Goal: Task Accomplishment & Management: Use online tool/utility

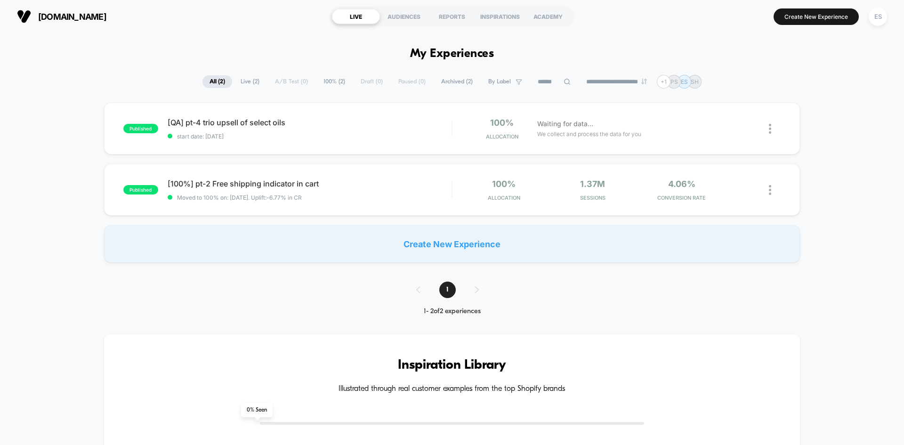
click at [57, 13] on span "[DOMAIN_NAME]" at bounding box center [72, 17] width 68 height 10
click at [877, 19] on div "ES" at bounding box center [878, 17] width 18 height 18
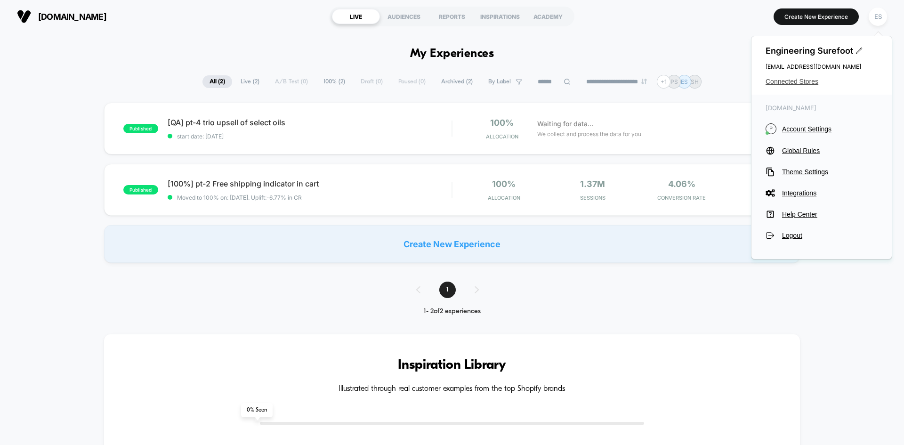
click at [786, 82] on span "Connected Stores" at bounding box center [822, 82] width 112 height 8
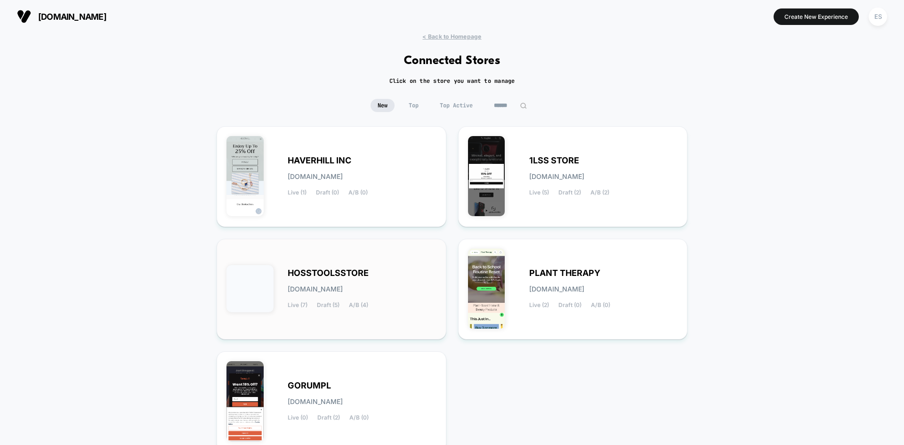
click at [308, 272] on span "HOSSTOOLSSTORE" at bounding box center [328, 273] width 81 height 7
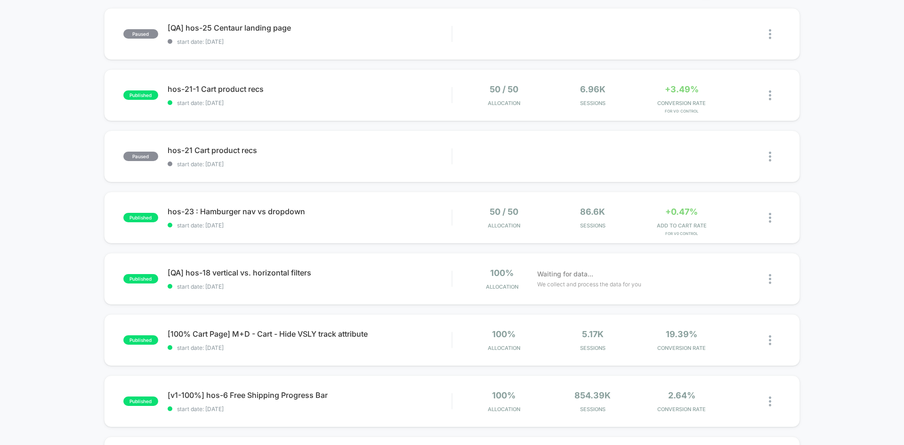
scroll to position [141, 0]
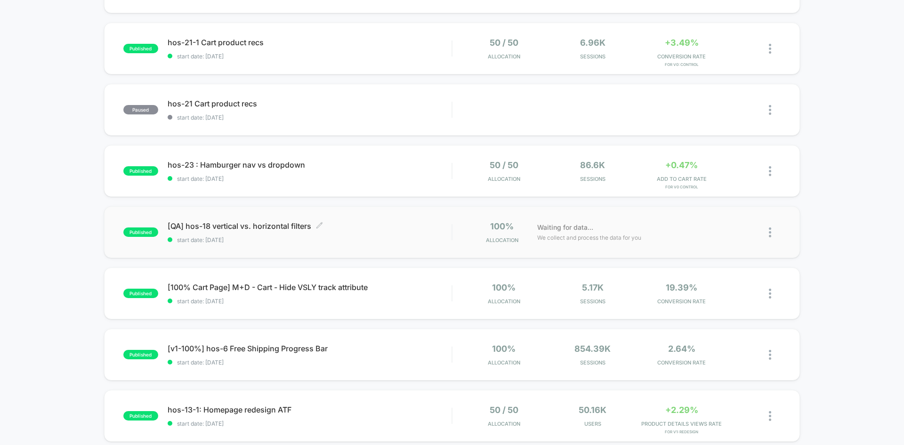
click at [215, 224] on span "[QA] hos-18 vertical vs. horizontal filters Click to edit experience details" at bounding box center [310, 225] width 284 height 9
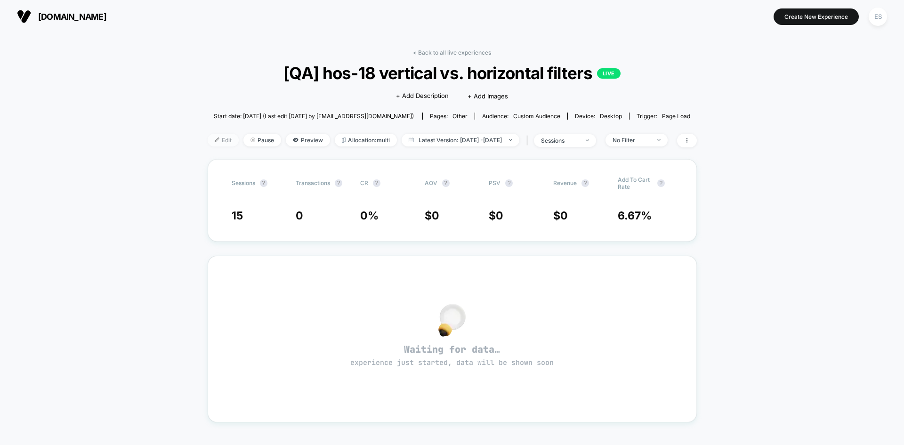
click at [208, 137] on span "Edit" at bounding box center [223, 140] width 31 height 13
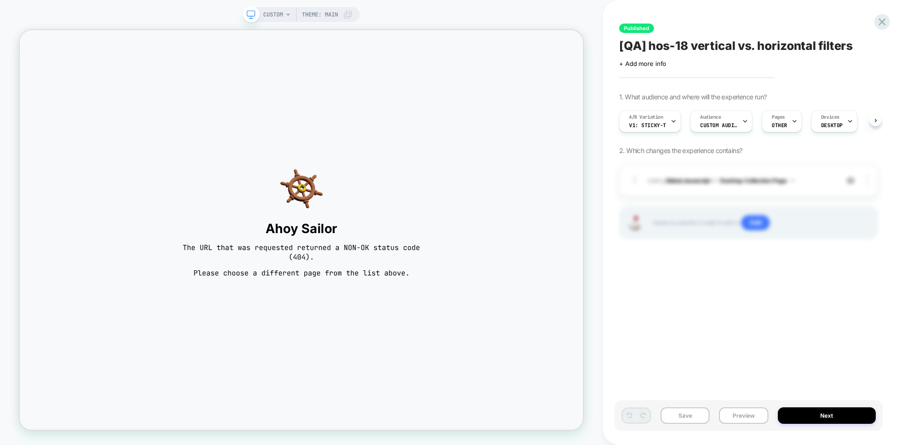
scroll to position [0, 0]
click at [786, 123] on div "Pages OTHER" at bounding box center [779, 121] width 34 height 21
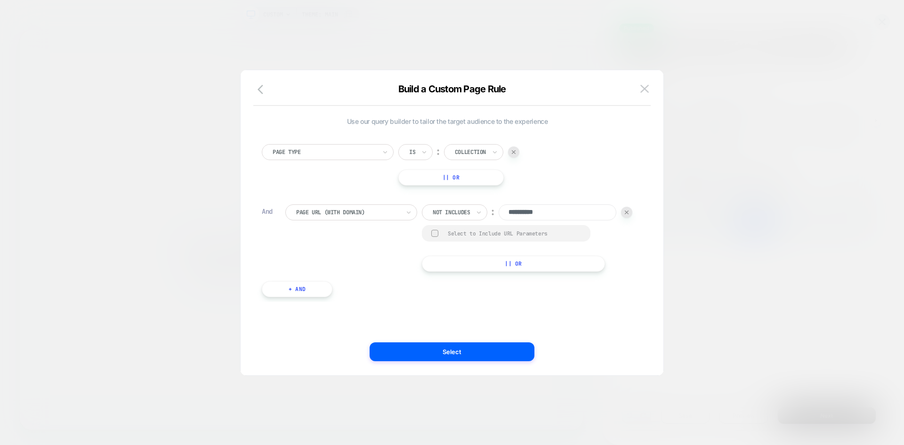
click at [486, 154] on div at bounding box center [470, 152] width 31 height 8
click at [469, 193] on div "Cart" at bounding box center [484, 193] width 61 height 15
click at [471, 348] on button "Select" at bounding box center [452, 351] width 165 height 19
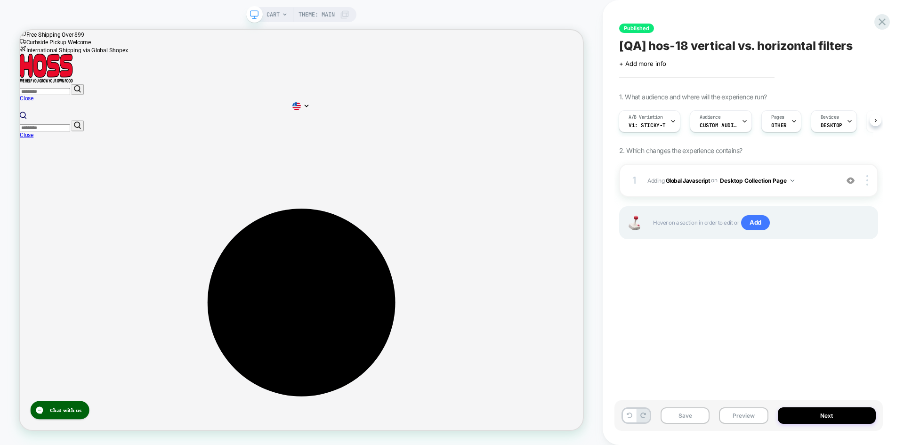
scroll to position [0, 1]
click at [686, 181] on b "Global Javascript" at bounding box center [688, 180] width 44 height 7
click at [686, 180] on b "Global Javascript" at bounding box center [688, 180] width 44 height 7
click at [682, 181] on b "Global Javascript" at bounding box center [688, 180] width 44 height 7
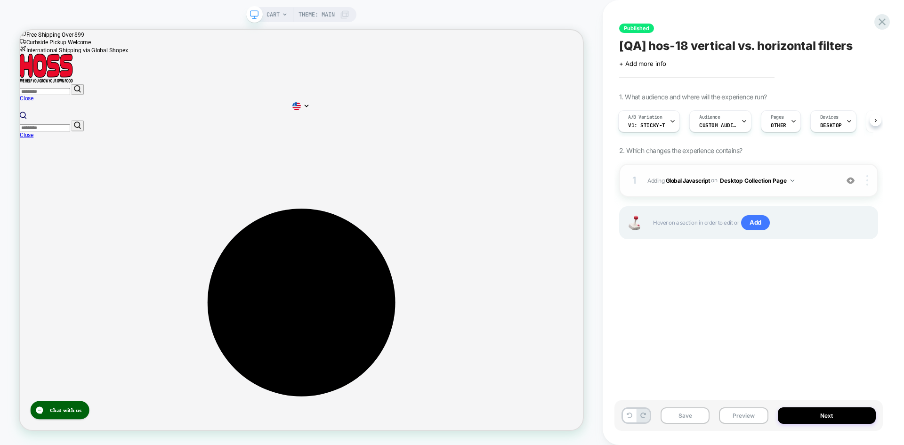
click at [866, 182] on img at bounding box center [867, 180] width 2 height 10
click at [682, 281] on div "Published [QA] hos-18 vertical vs. horizontal filters Click to edit experience …" at bounding box center [748, 222] width 268 height 426
click at [670, 116] on div at bounding box center [673, 121] width 6 height 21
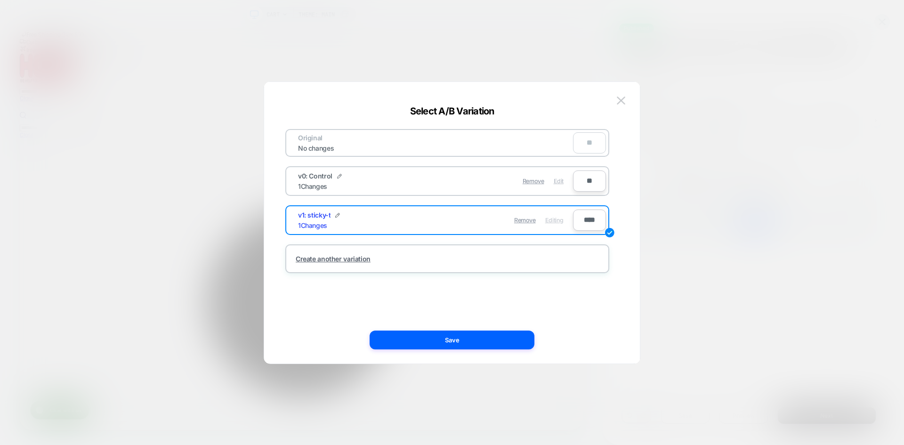
click at [559, 179] on span "Edit" at bounding box center [559, 180] width 10 height 7
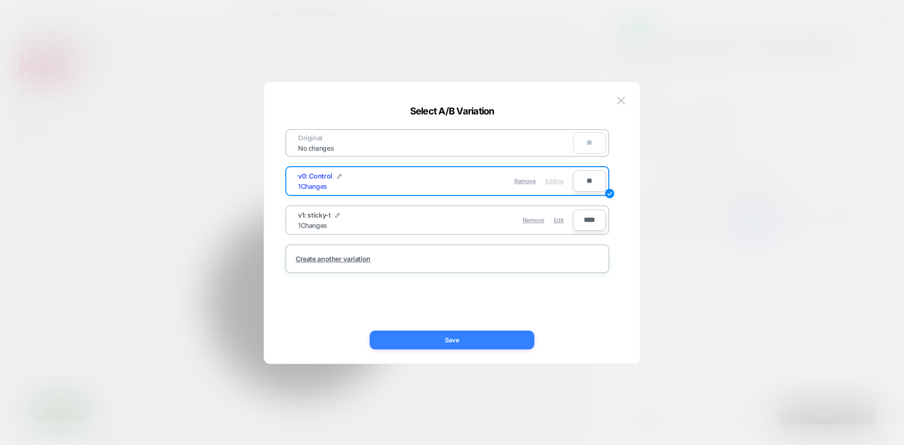
drag, startPoint x: 475, startPoint y: 340, endPoint x: 652, endPoint y: 366, distance: 178.9
click at [475, 340] on button "Save" at bounding box center [452, 340] width 165 height 19
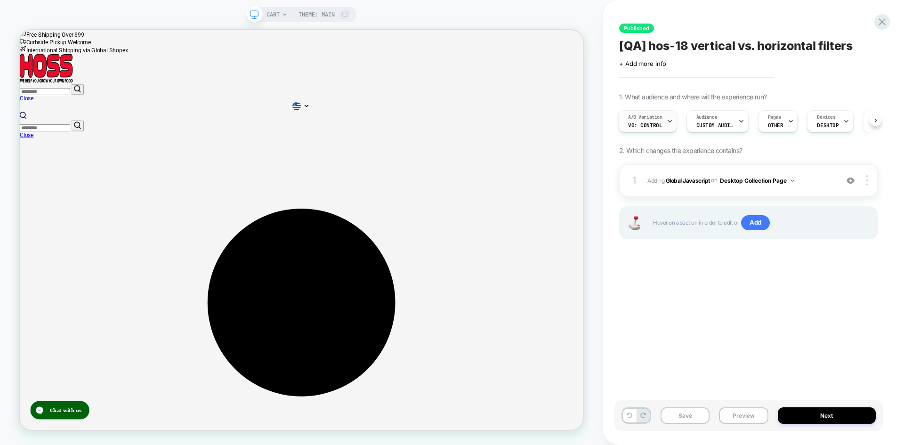
click at [665, 121] on div "A/B Variation v0: Control" at bounding box center [645, 121] width 53 height 21
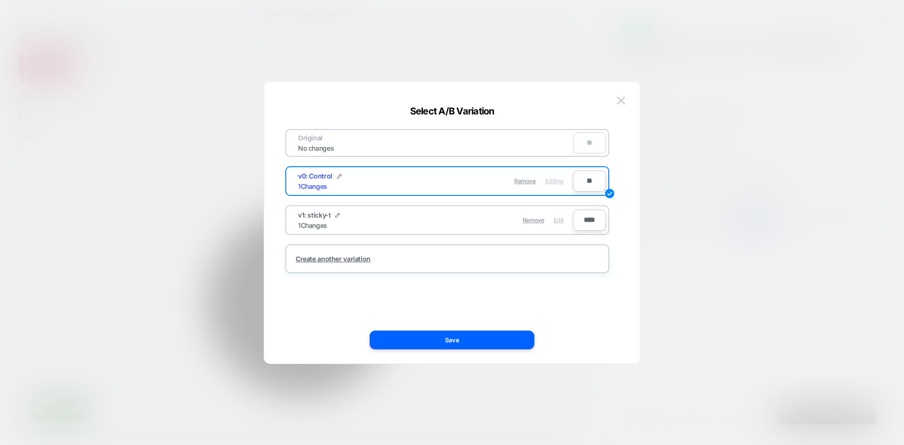
click at [560, 219] on span "Edit" at bounding box center [559, 220] width 10 height 7
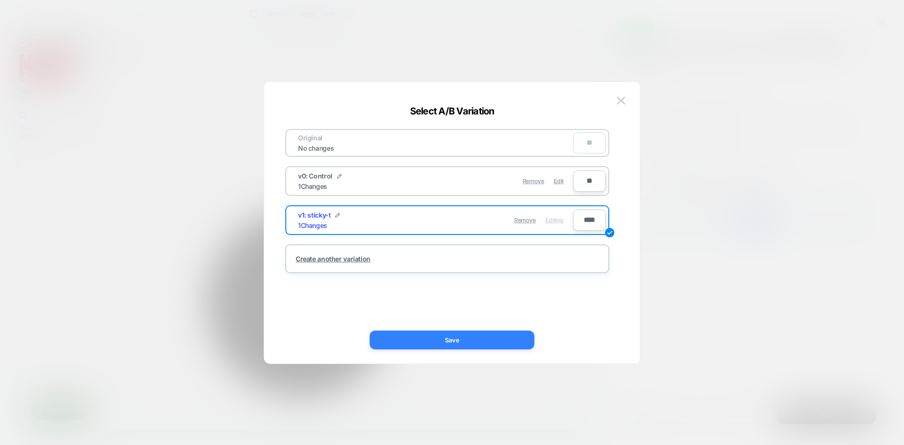
click at [462, 341] on button "Save" at bounding box center [452, 340] width 165 height 19
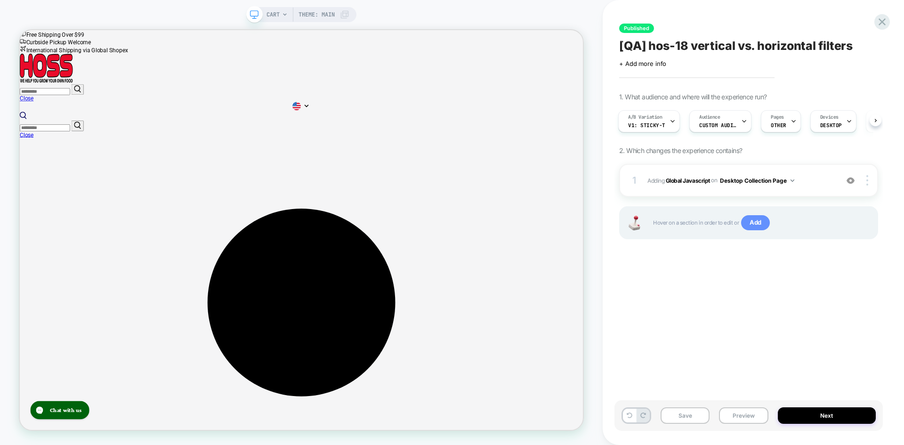
click at [761, 225] on span "Add" at bounding box center [755, 222] width 29 height 15
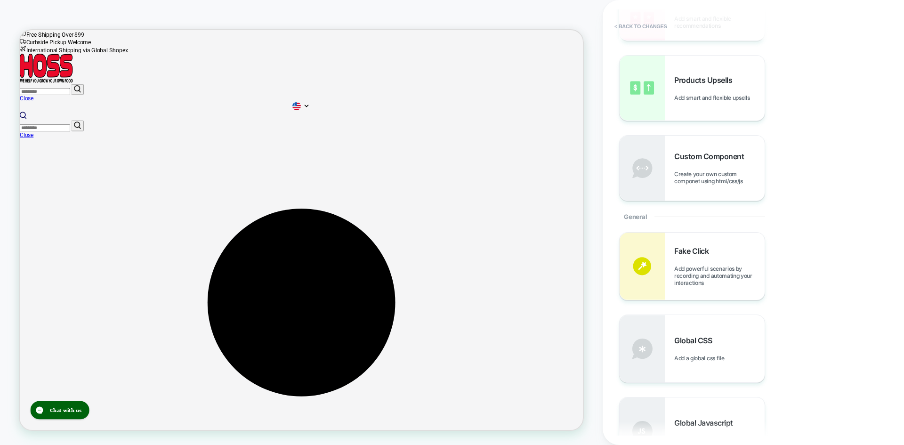
scroll to position [235, 0]
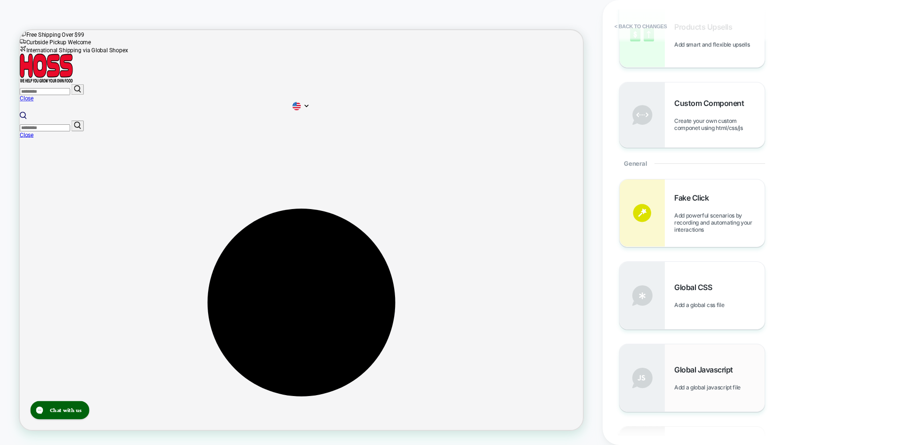
click at [702, 368] on span "Global Javascript" at bounding box center [706, 369] width 64 height 9
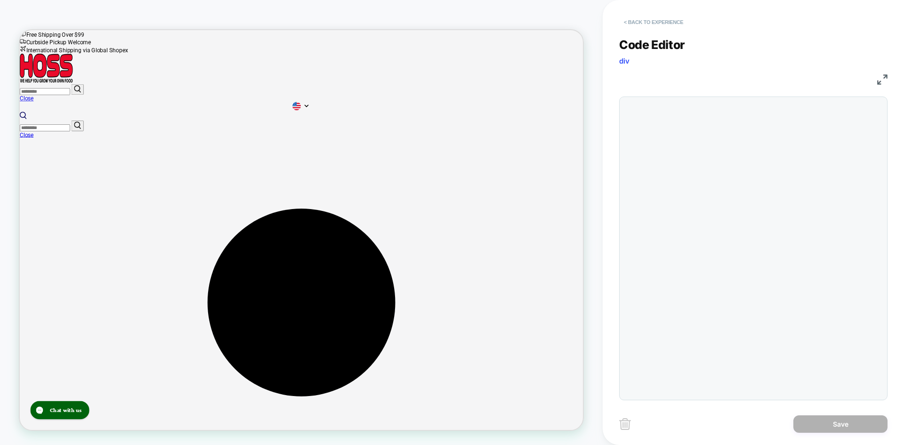
click at [667, 21] on button "< Back to experience" at bounding box center [653, 22] width 69 height 15
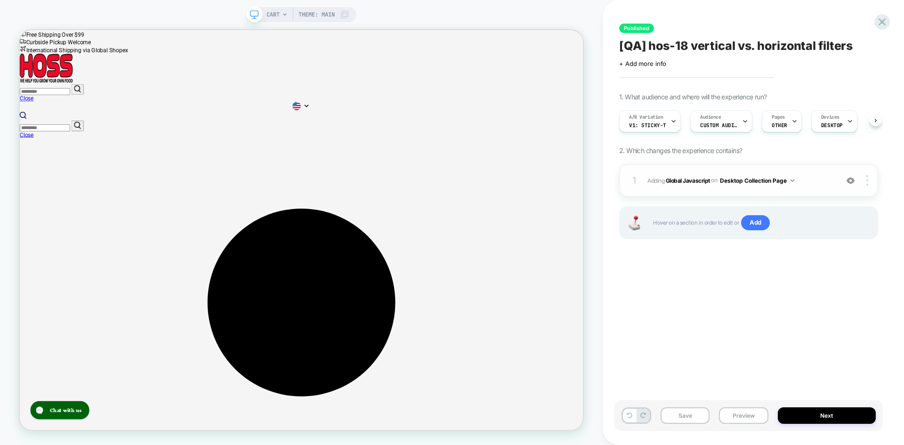
scroll to position [0, 0]
click at [679, 179] on b "Global Javascript" at bounding box center [688, 180] width 44 height 7
click at [680, 179] on b "Global Javascript" at bounding box center [688, 180] width 44 height 7
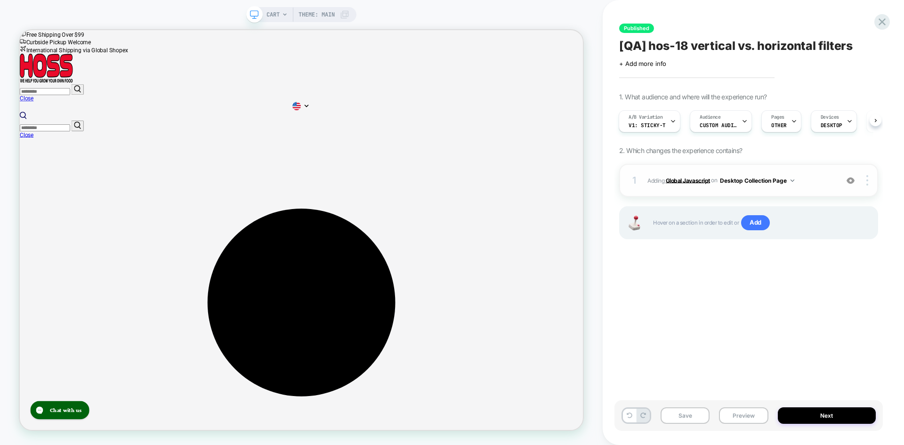
click at [680, 179] on b "Global Javascript" at bounding box center [688, 180] width 44 height 7
click at [761, 179] on button "Desktop Collection Page" at bounding box center [757, 181] width 74 height 12
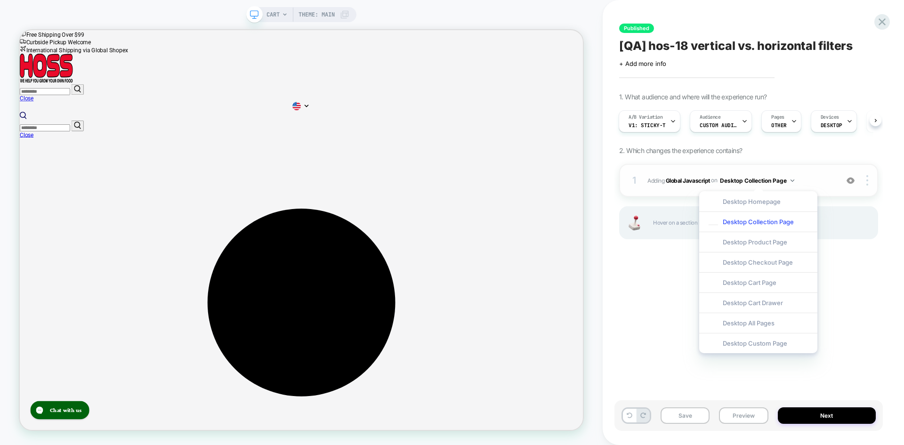
click at [761, 179] on button "Desktop Collection Page" at bounding box center [757, 181] width 74 height 12
click at [634, 244] on div "1 Adding Global Javascript on Desktop Collection Page Copy to Mobile Target All…" at bounding box center [748, 213] width 259 height 99
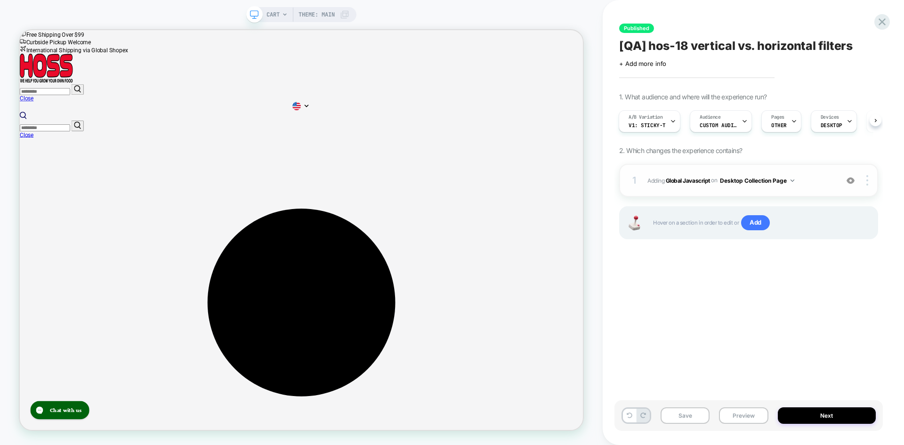
click at [794, 179] on img at bounding box center [793, 180] width 4 height 2
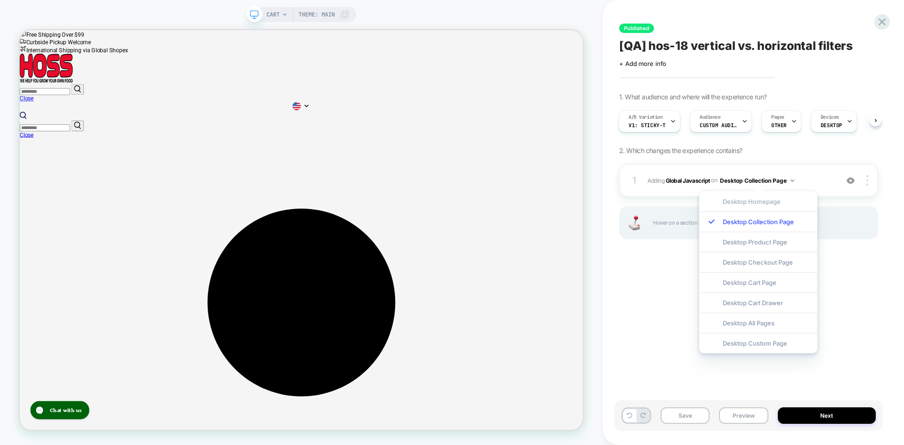
click at [772, 203] on div "Desktop Homepage" at bounding box center [758, 201] width 118 height 20
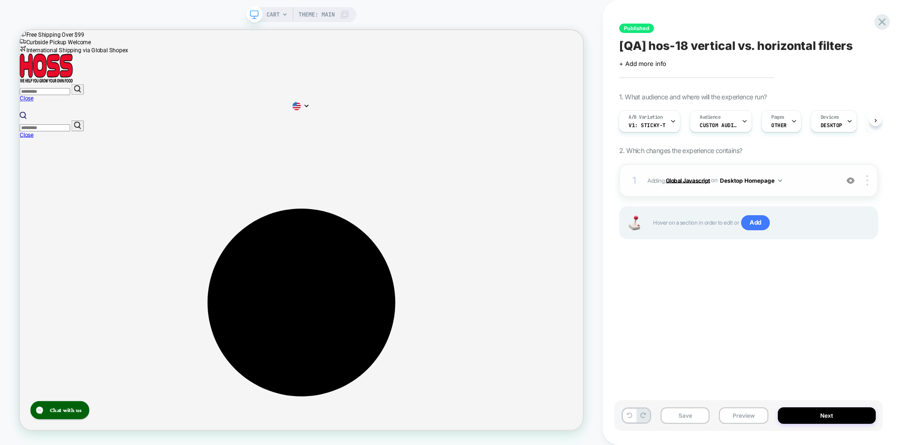
click at [692, 182] on b "Global Javascript" at bounding box center [688, 180] width 44 height 7
click at [689, 179] on b "Global Javascript" at bounding box center [688, 180] width 44 height 7
click at [765, 181] on button "Desktop Homepage" at bounding box center [751, 181] width 62 height 12
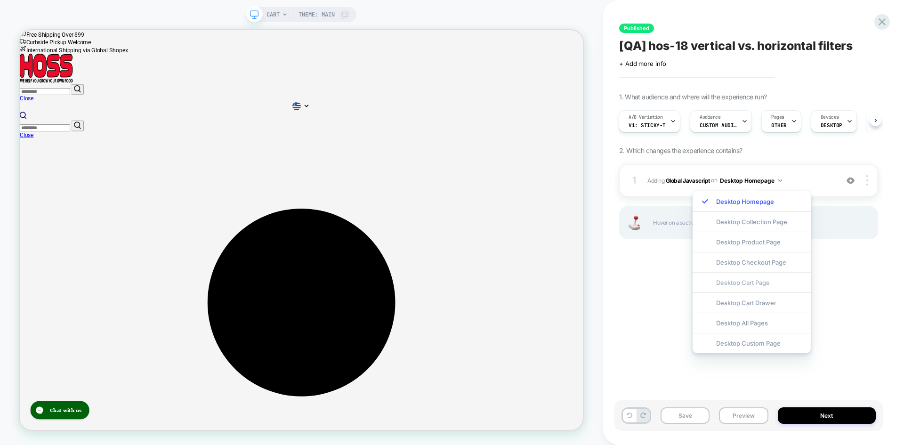
click at [762, 283] on div "Desktop Cart Page" at bounding box center [752, 282] width 118 height 20
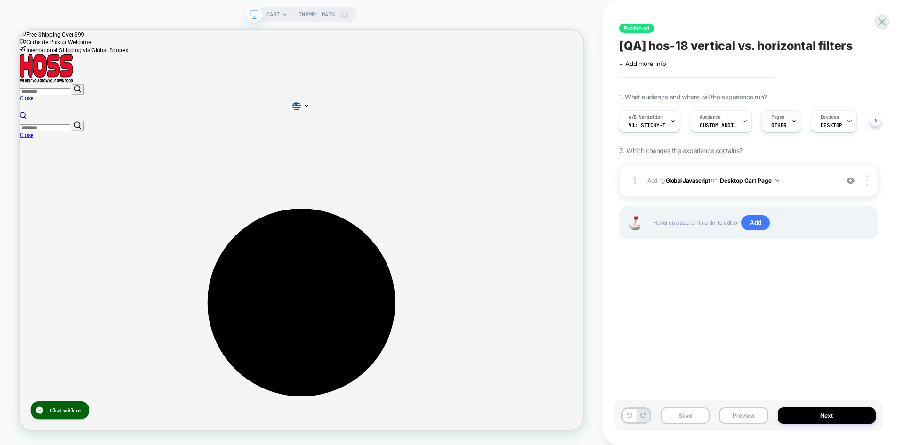
click at [775, 116] on span "Pages" at bounding box center [777, 117] width 13 height 7
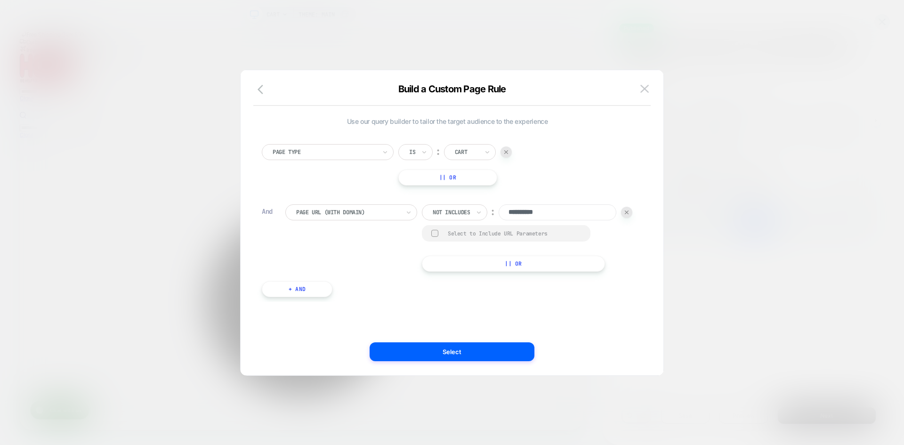
click at [644, 89] on img at bounding box center [644, 89] width 8 height 8
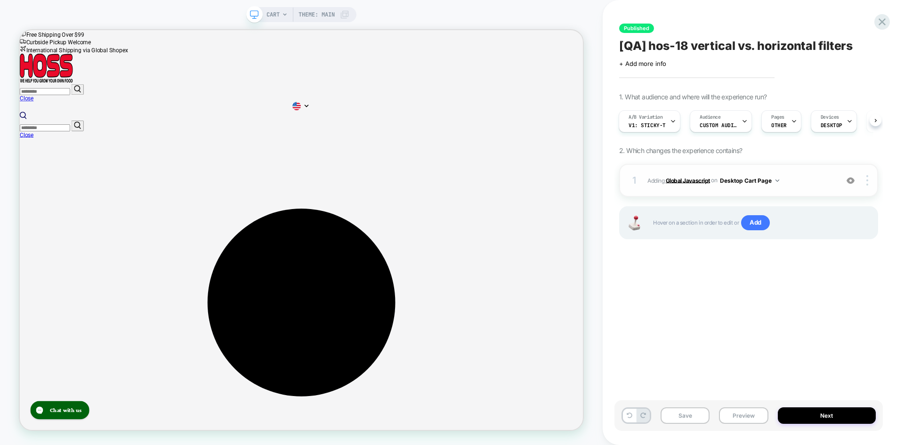
click at [687, 181] on b "Global Javascript" at bounding box center [688, 180] width 44 height 7
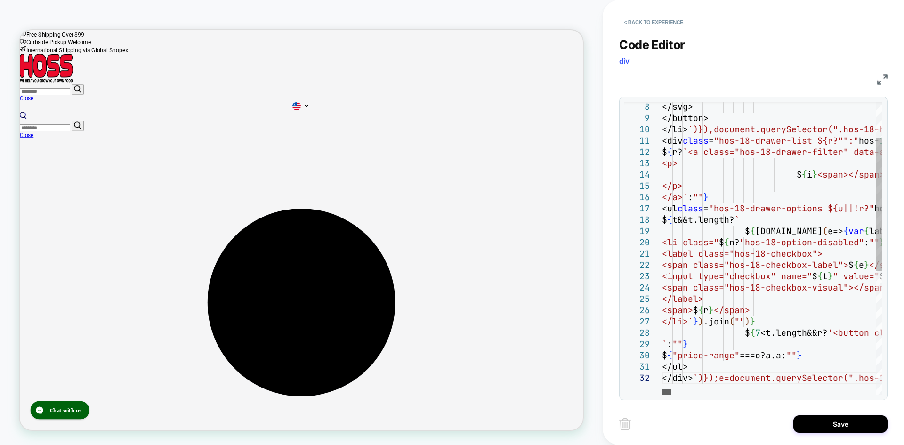
click at [662, 390] on div at bounding box center [666, 392] width 9 height 6
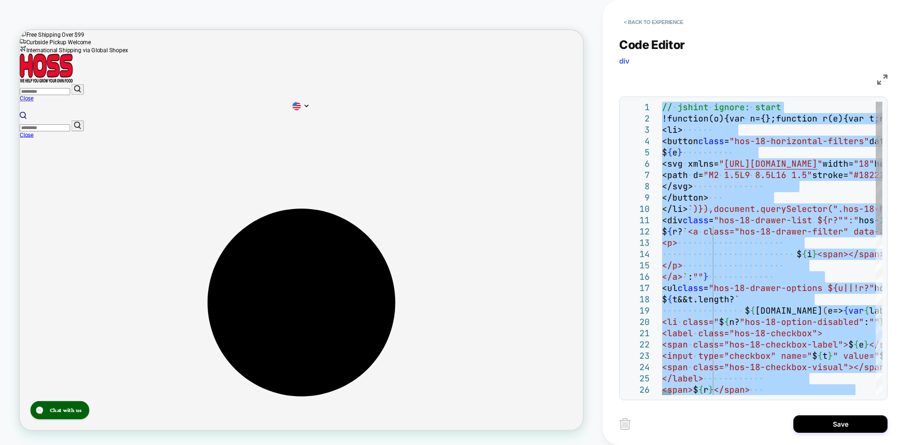
type textarea "**********"
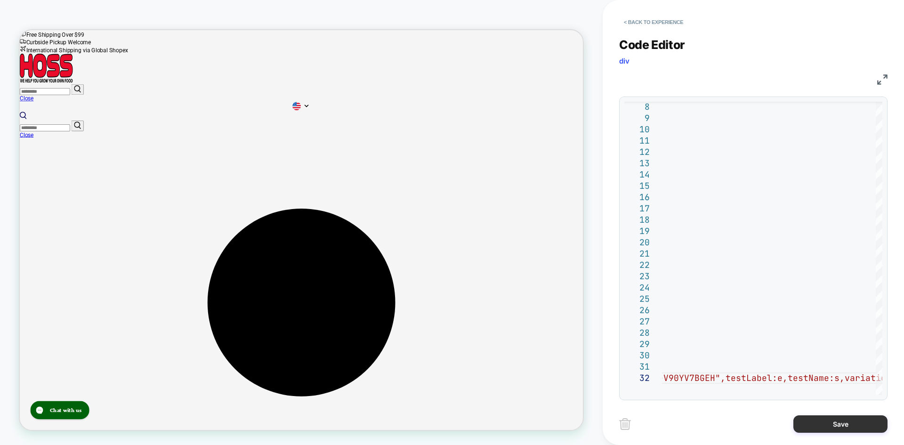
click at [833, 426] on button "Save" at bounding box center [840, 423] width 94 height 17
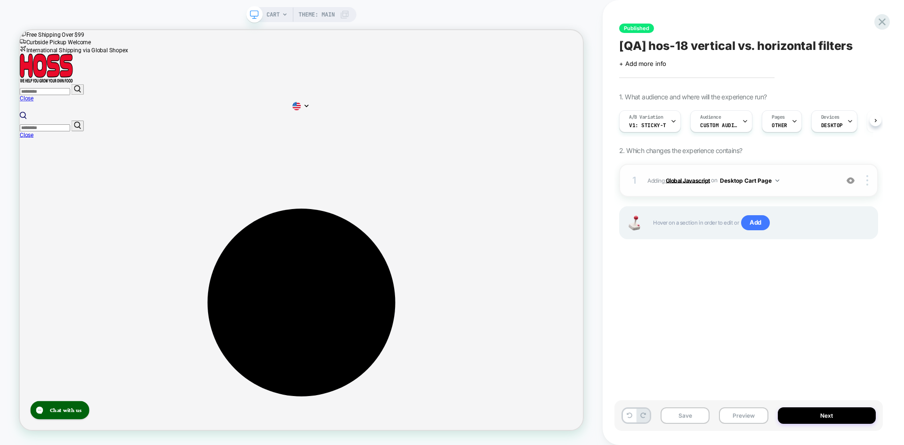
scroll to position [0, 0]
click at [755, 180] on button "Desktop Cart Page" at bounding box center [749, 181] width 59 height 12
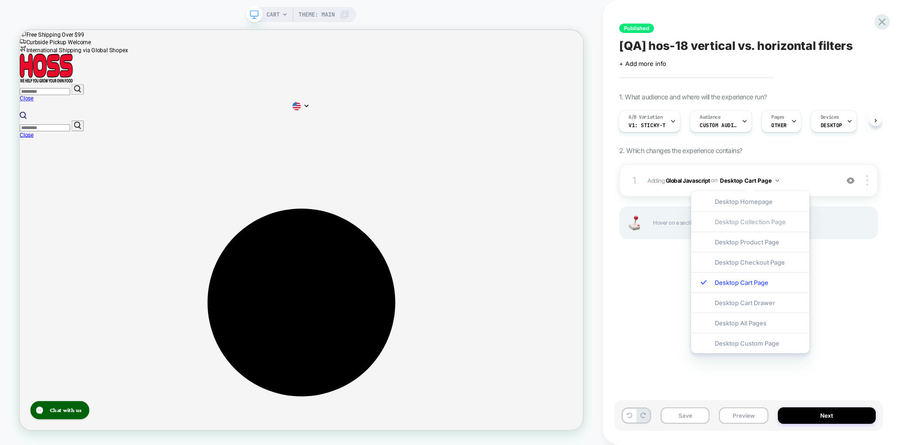
click at [741, 224] on div "Desktop Collection Page" at bounding box center [750, 221] width 118 height 20
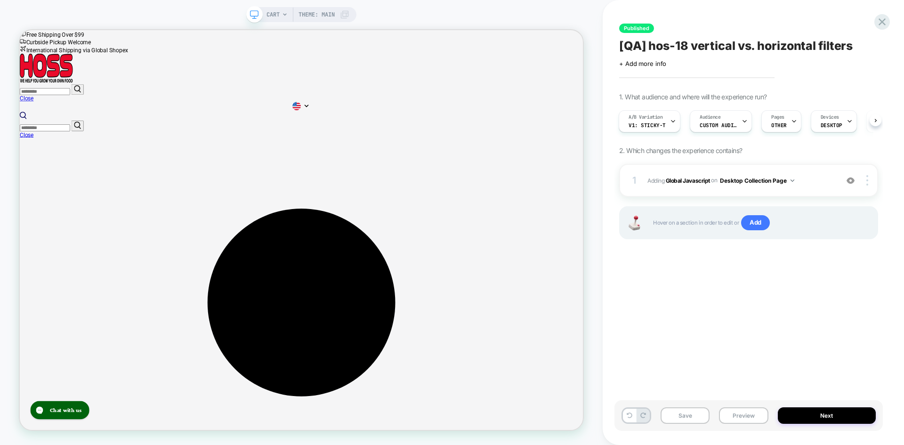
click at [742, 303] on div "Published [QA] hos-18 vertical vs. horizontal filters Click to edit experience …" at bounding box center [748, 222] width 268 height 426
click at [779, 121] on div "Pages OTHER" at bounding box center [779, 121] width 34 height 21
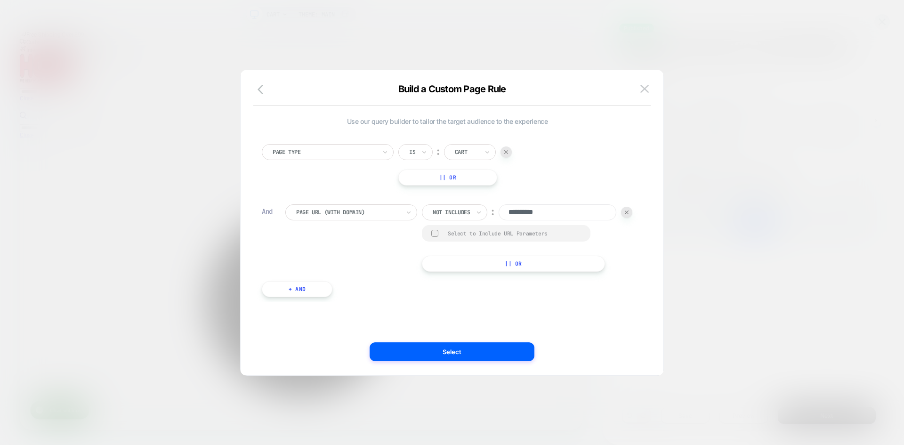
click at [481, 152] on div "Cart" at bounding box center [470, 152] width 52 height 16
click at [476, 219] on div "Collection" at bounding box center [484, 223] width 61 height 15
click at [479, 355] on button "Select" at bounding box center [452, 351] width 165 height 19
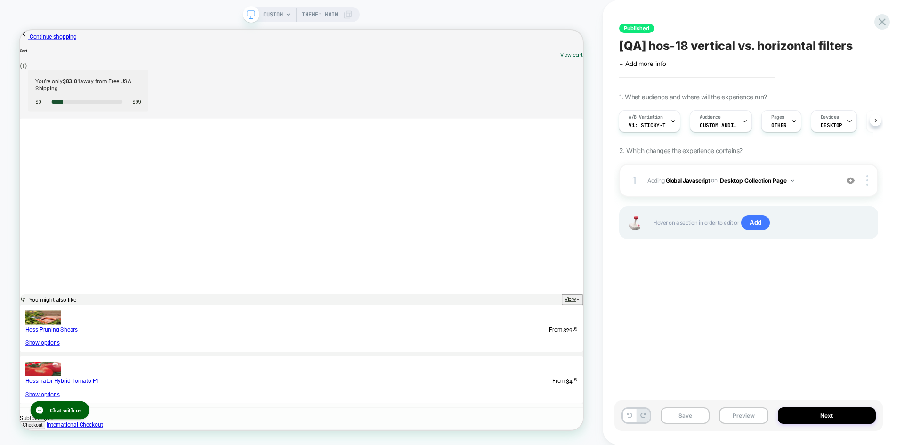
scroll to position [0, 1]
click at [824, 413] on button "Next" at bounding box center [827, 415] width 98 height 16
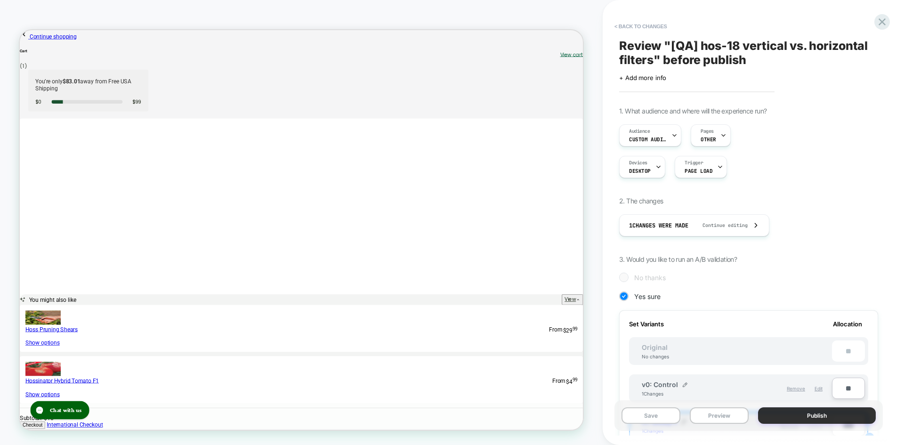
click at [823, 413] on button "Publish" at bounding box center [817, 415] width 118 height 16
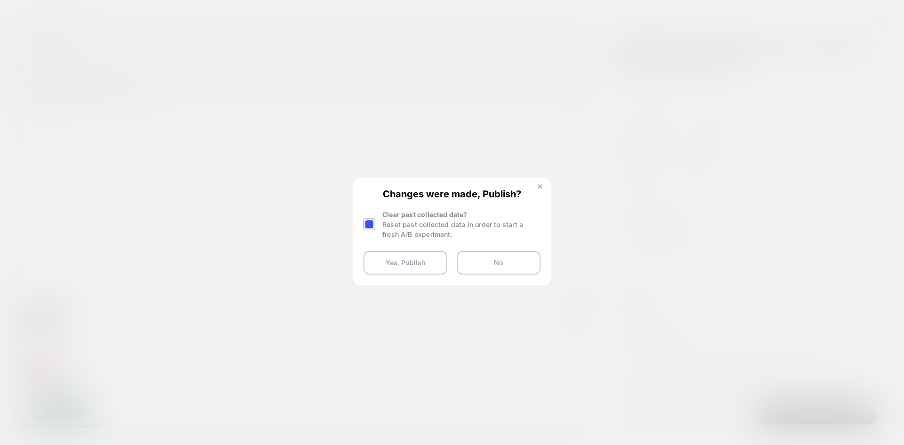
click at [540, 186] on img at bounding box center [540, 186] width 5 height 5
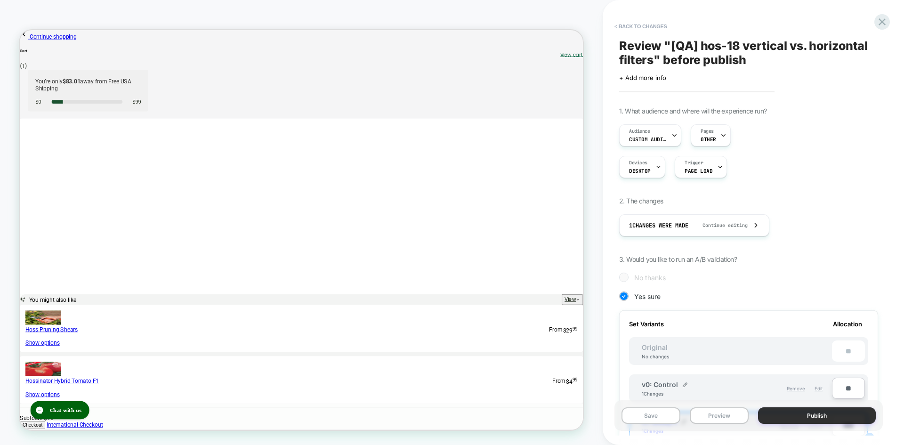
click at [816, 417] on button "Publish" at bounding box center [817, 415] width 118 height 16
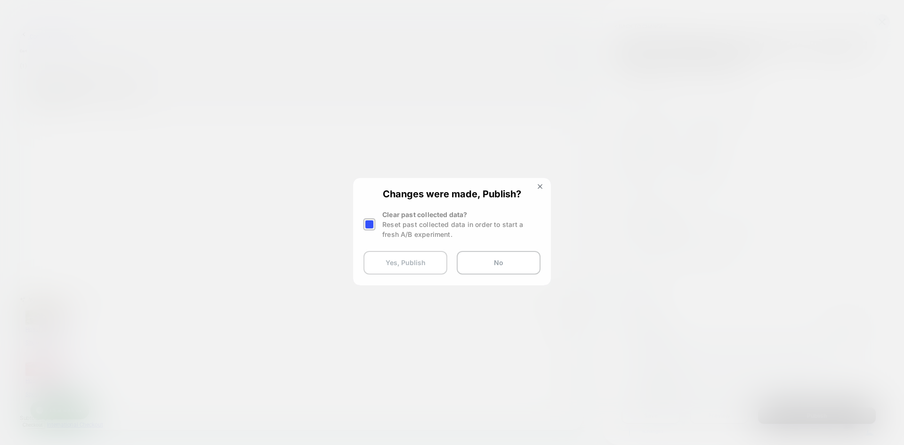
click at [390, 264] on button "Yes, Publish" at bounding box center [405, 263] width 84 height 24
